Goal: Information Seeking & Learning: Learn about a topic

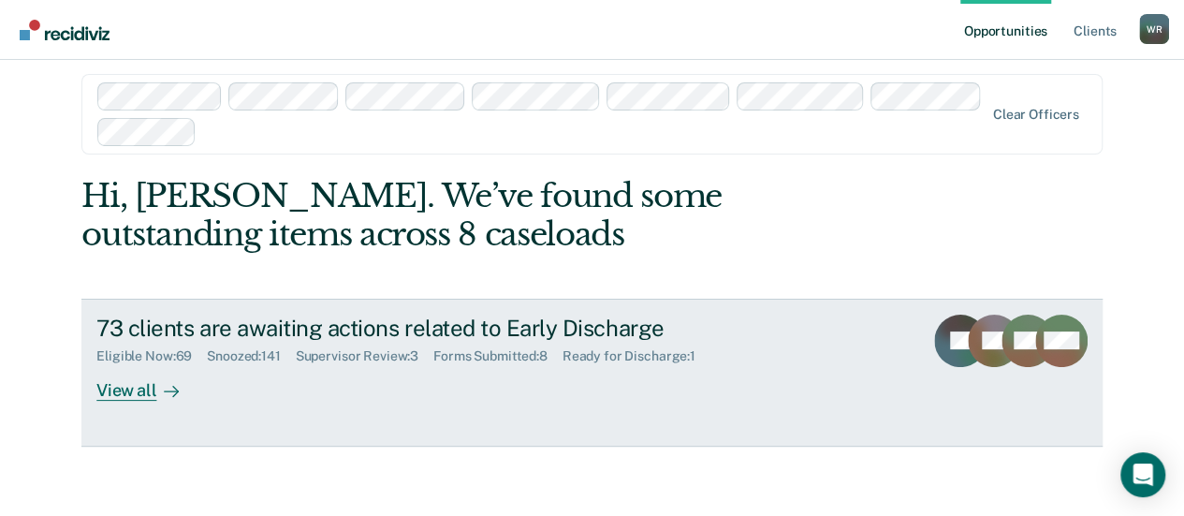
scroll to position [20, 0]
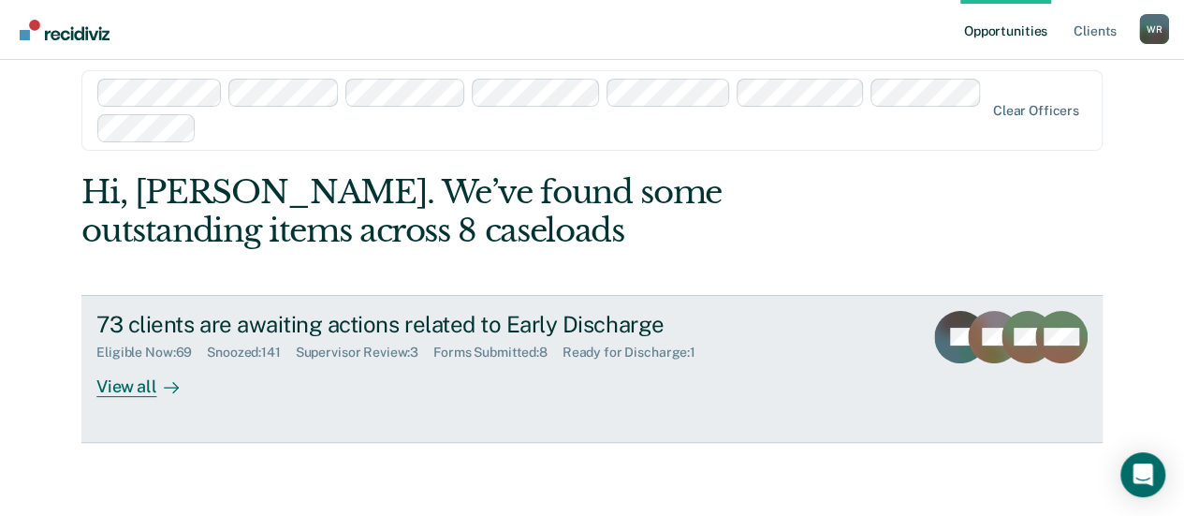
click at [118, 389] on div "View all" at bounding box center [148, 378] width 105 height 37
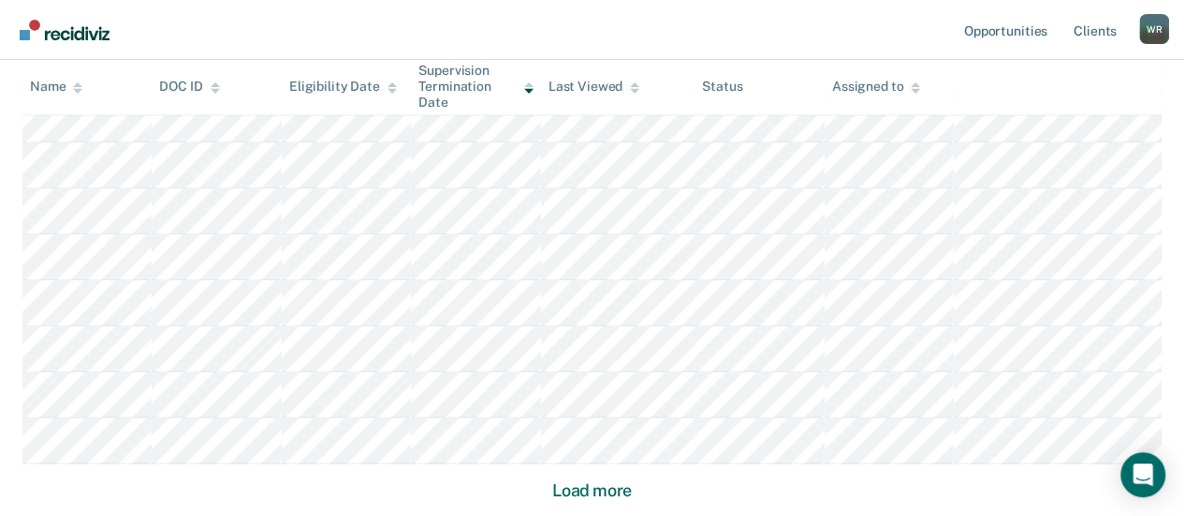
scroll to position [1458, 0]
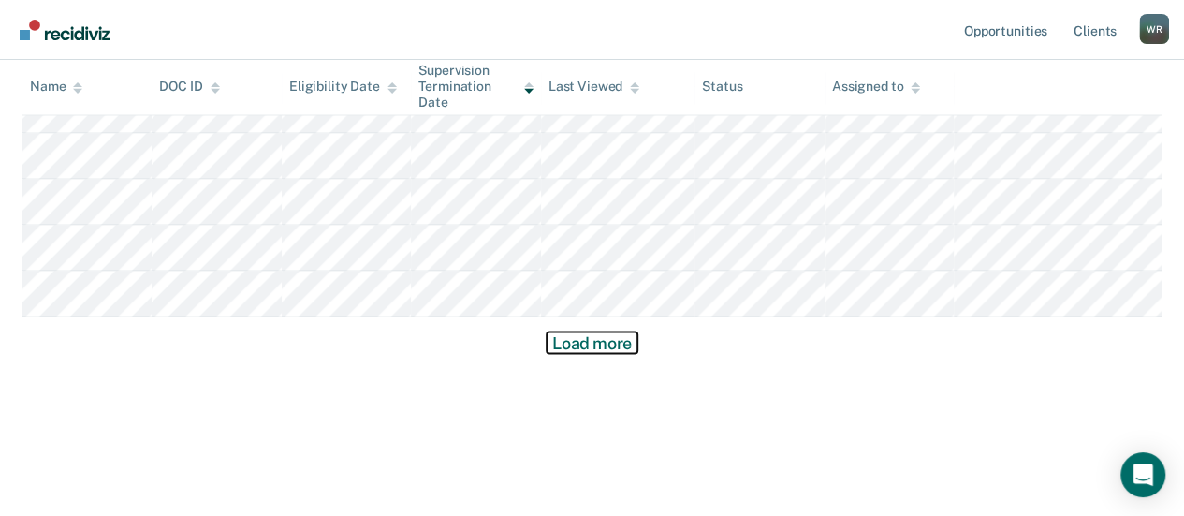
click at [579, 336] on button "Load more" at bounding box center [592, 342] width 91 height 22
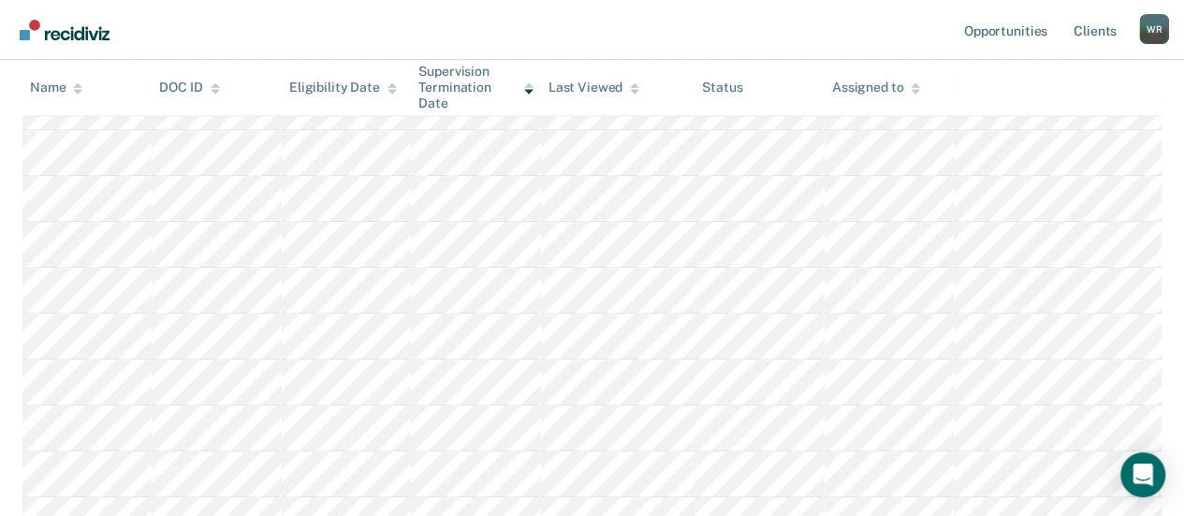
scroll to position [0, 0]
